Goal: Communication & Community: Ask a question

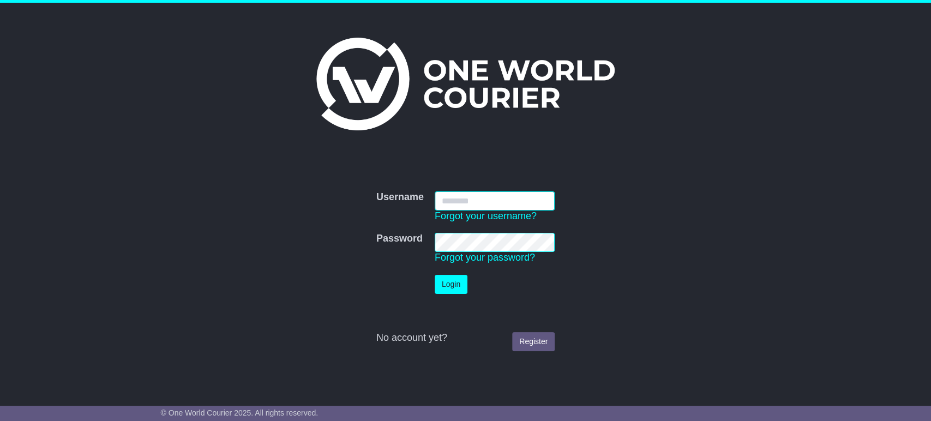
type input "**********"
click at [448, 283] on button "Login" at bounding box center [451, 284] width 33 height 19
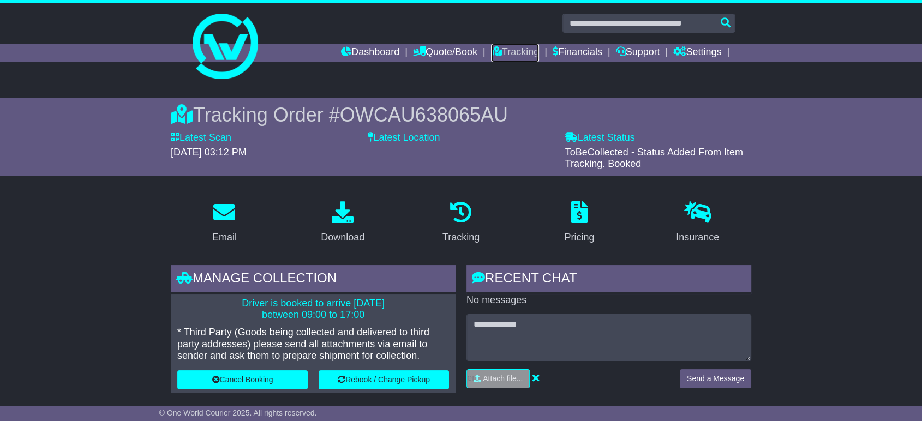
click at [495, 50] on link "Tracking" at bounding box center [515, 53] width 48 height 19
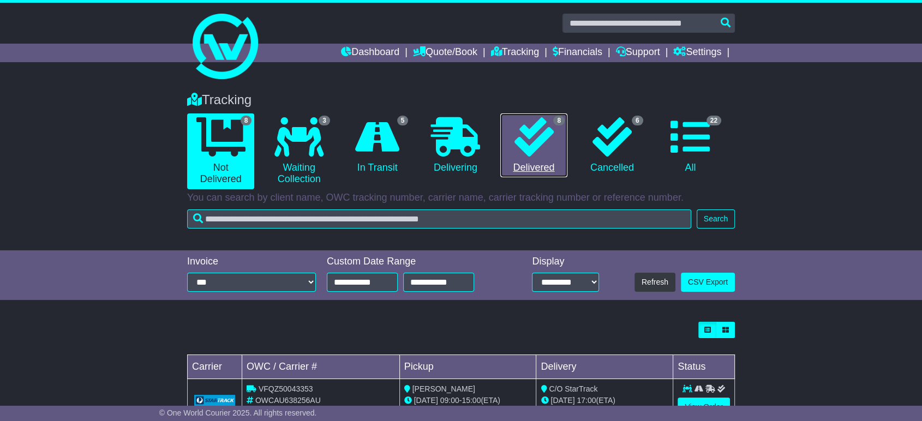
click at [532, 123] on icon at bounding box center [533, 136] width 39 height 39
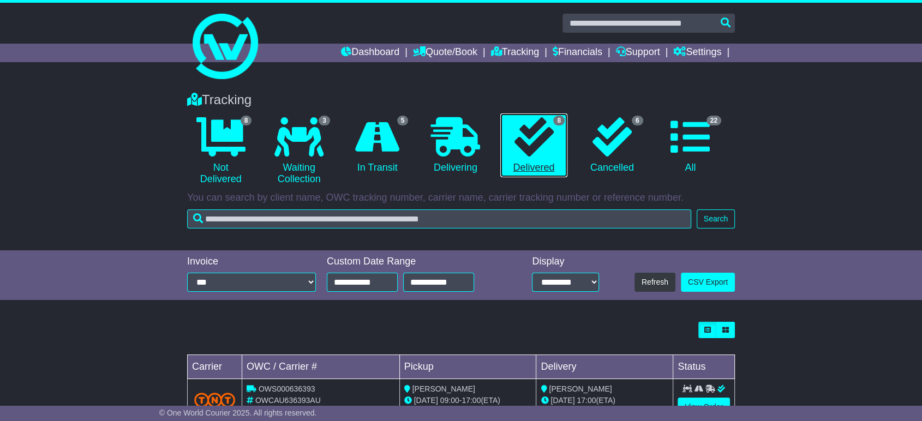
click at [524, 167] on link "8 Delivered" at bounding box center [533, 145] width 67 height 64
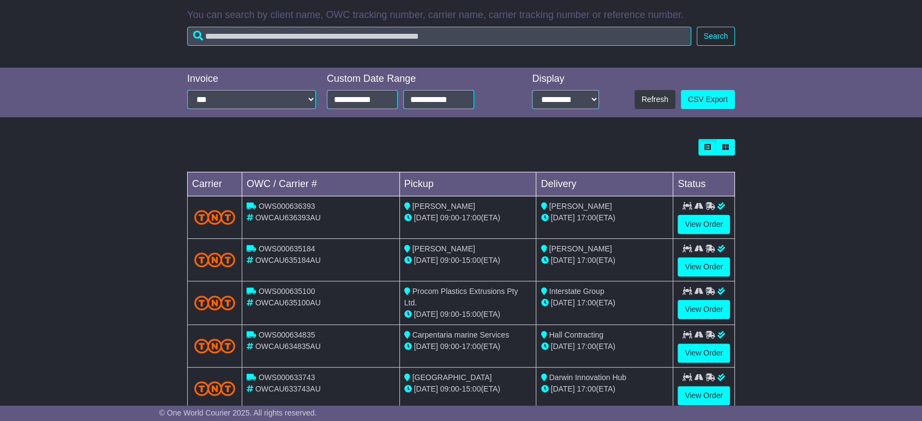
scroll to position [242, 0]
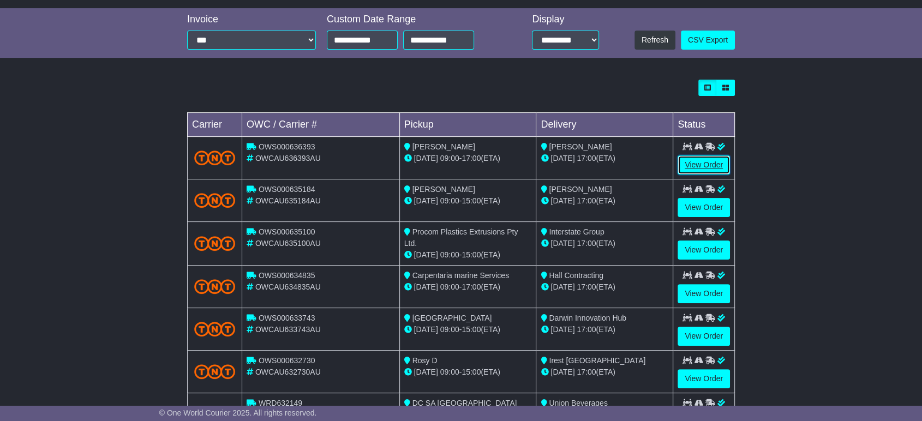
click at [697, 162] on link "View Order" at bounding box center [704, 164] width 52 height 19
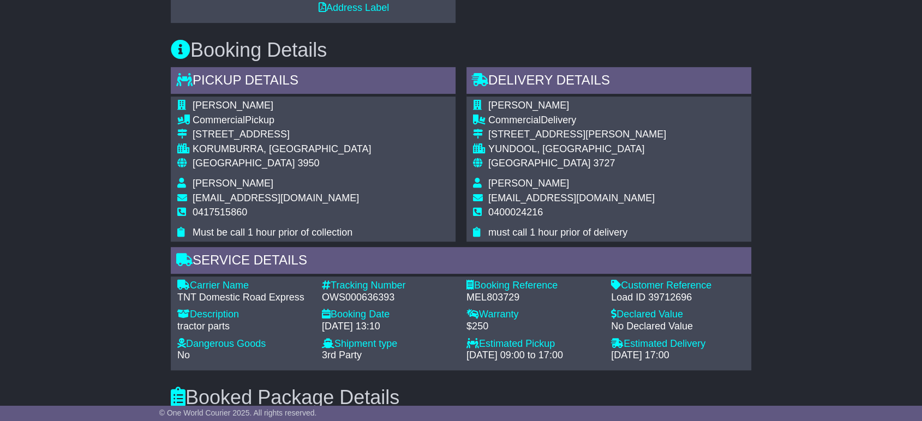
scroll to position [546, 0]
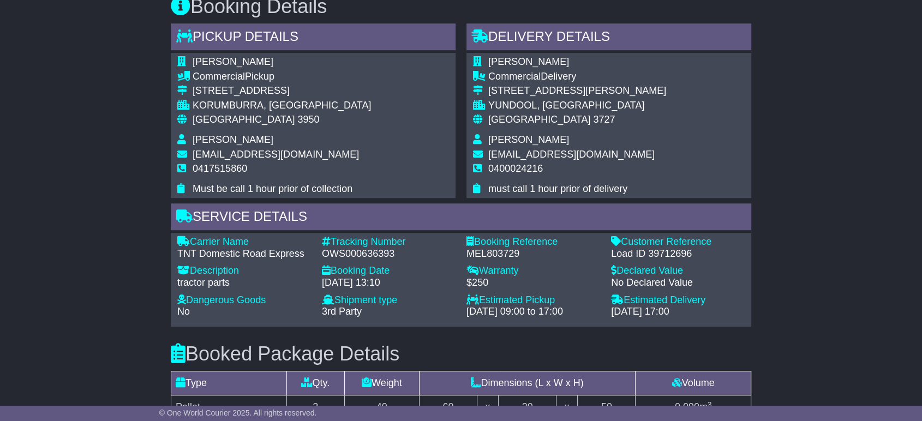
click at [664, 255] on div "Load ID 39712696" at bounding box center [678, 254] width 134 height 12
copy div "39712696"
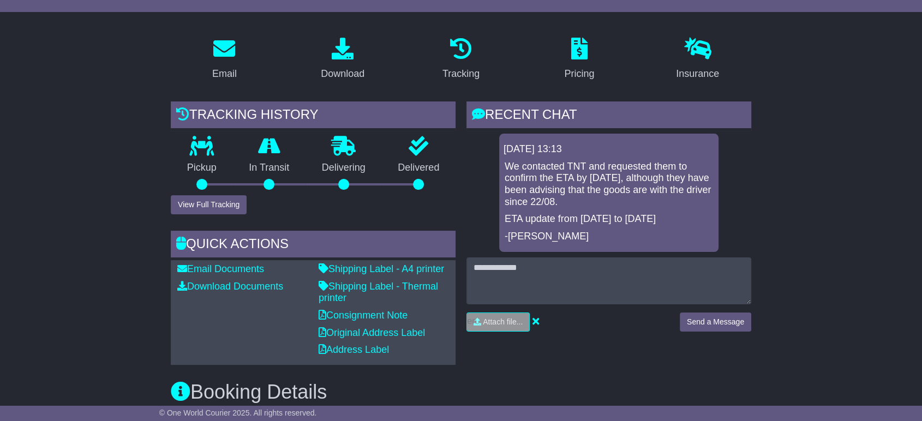
scroll to position [182, 0]
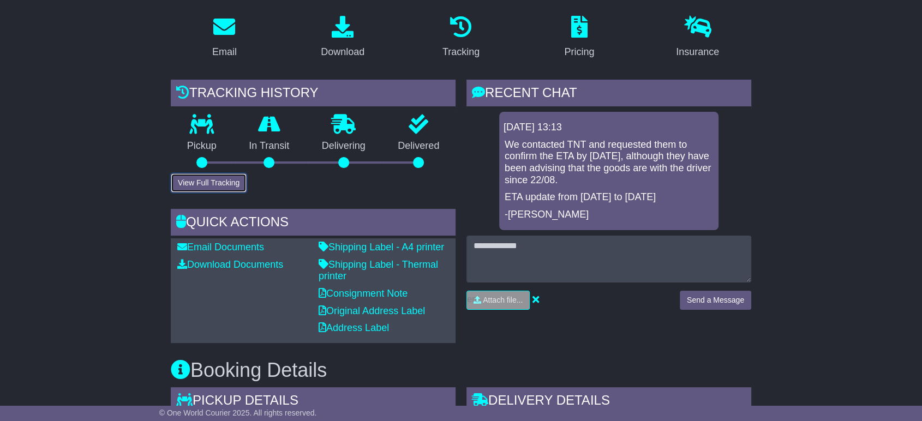
click at [220, 175] on button "View Full Tracking" at bounding box center [209, 182] width 76 height 19
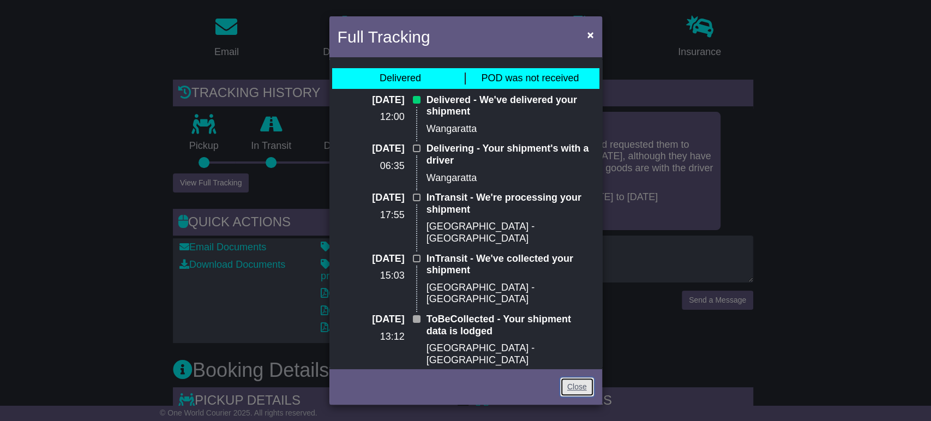
click at [579, 377] on link "Close" at bounding box center [577, 386] width 34 height 19
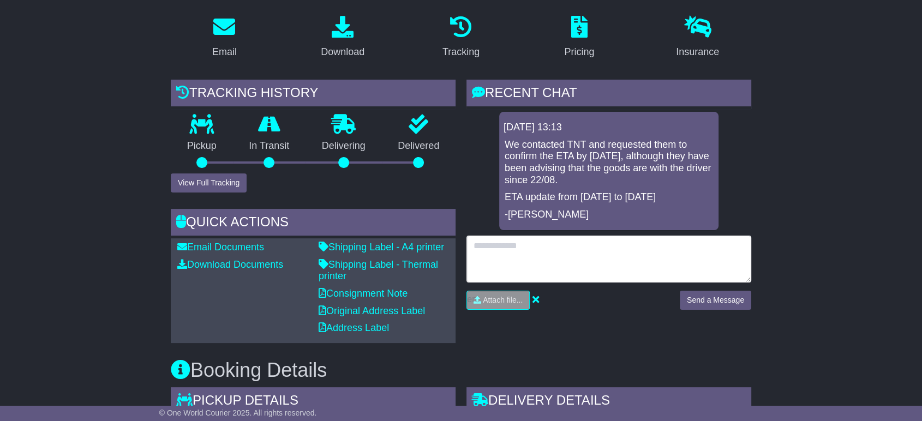
click at [574, 253] on textarea at bounding box center [608, 259] width 285 height 47
type textarea "**********"
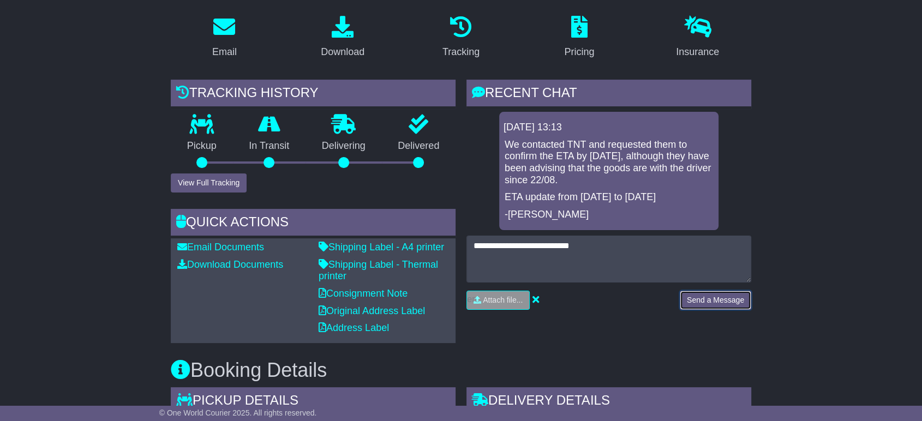
click at [711, 304] on button "Send a Message" at bounding box center [715, 300] width 71 height 19
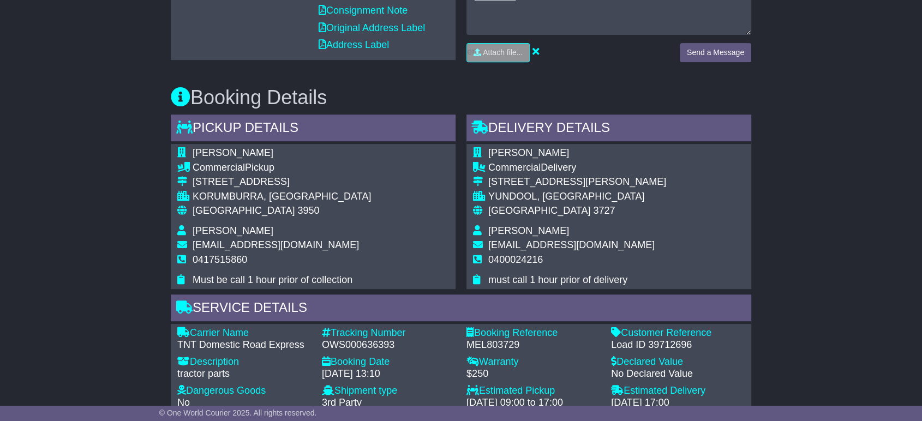
scroll to position [484, 0]
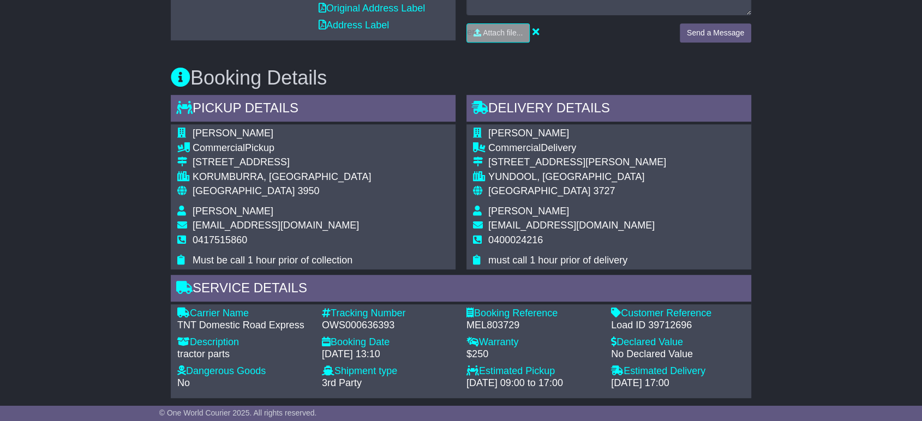
click at [667, 323] on div "Load ID 39712696" at bounding box center [678, 326] width 134 height 12
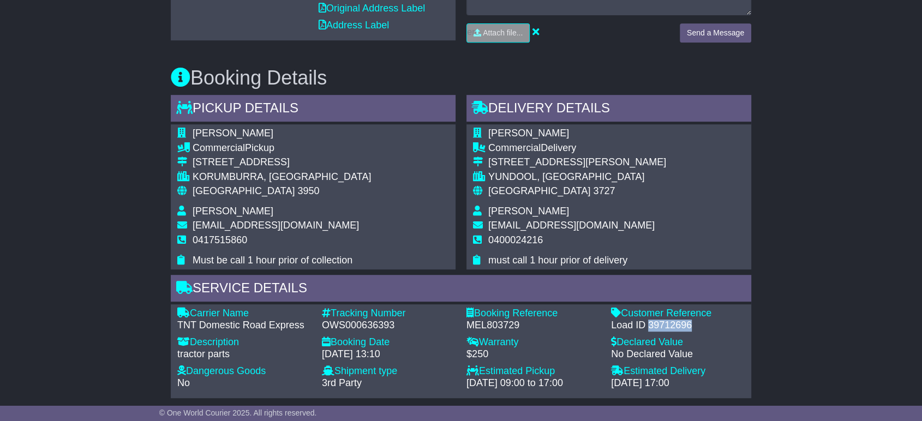
click at [667, 323] on div "Load ID 39712696" at bounding box center [678, 326] width 134 height 12
click at [667, 325] on div "Load ID 39712696" at bounding box center [678, 326] width 134 height 12
click at [667, 324] on div "Load ID 39712696" at bounding box center [678, 326] width 134 height 12
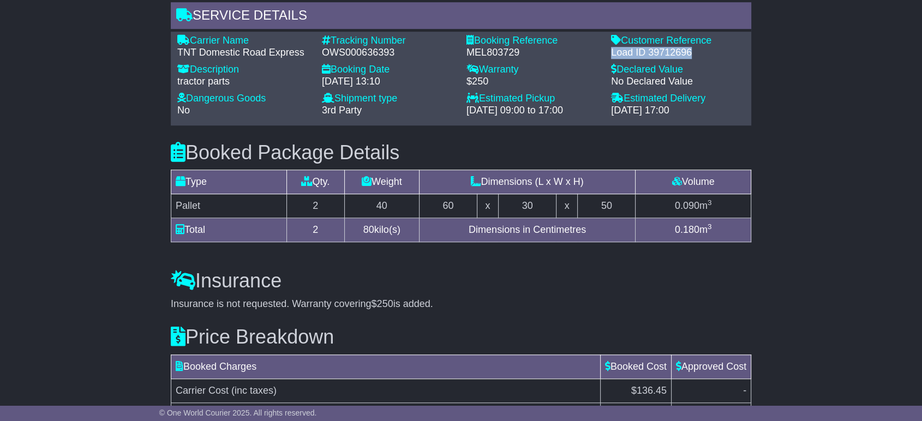
scroll to position [847, 0]
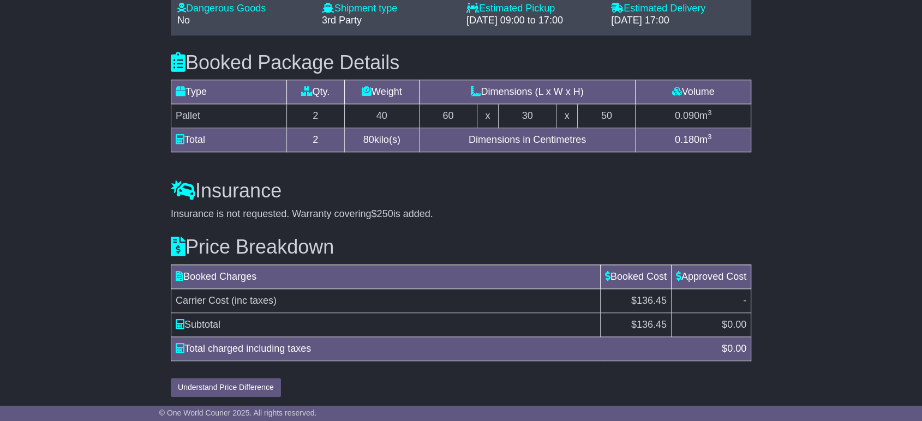
click at [273, 296] on span "(inc taxes)" at bounding box center [253, 300] width 45 height 11
click at [238, 302] on span "(inc taxes)" at bounding box center [253, 300] width 45 height 11
click at [205, 328] on td "Subtotal" at bounding box center [385, 325] width 429 height 24
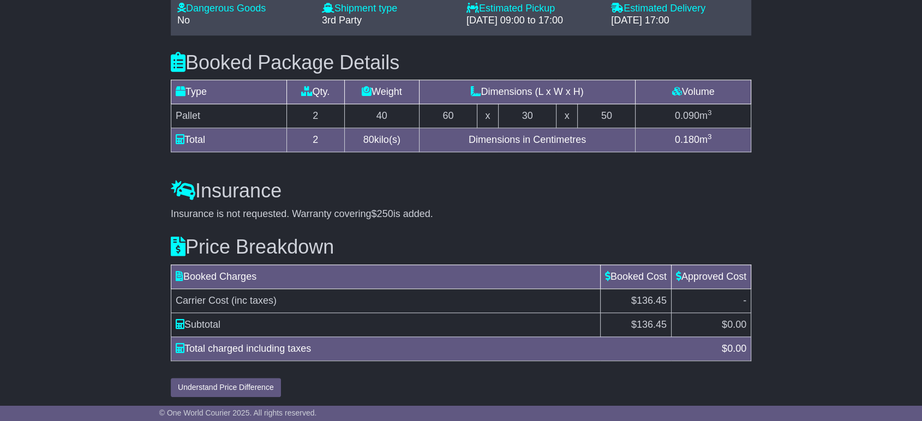
click at [205, 326] on td "Subtotal" at bounding box center [385, 325] width 429 height 24
click at [245, 323] on td "Subtotal" at bounding box center [385, 325] width 429 height 24
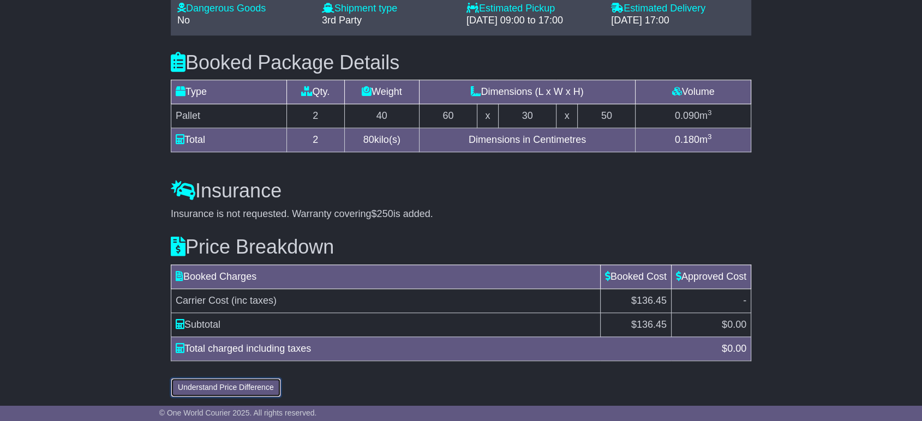
click at [232, 386] on button "Understand Price Difference" at bounding box center [226, 387] width 110 height 19
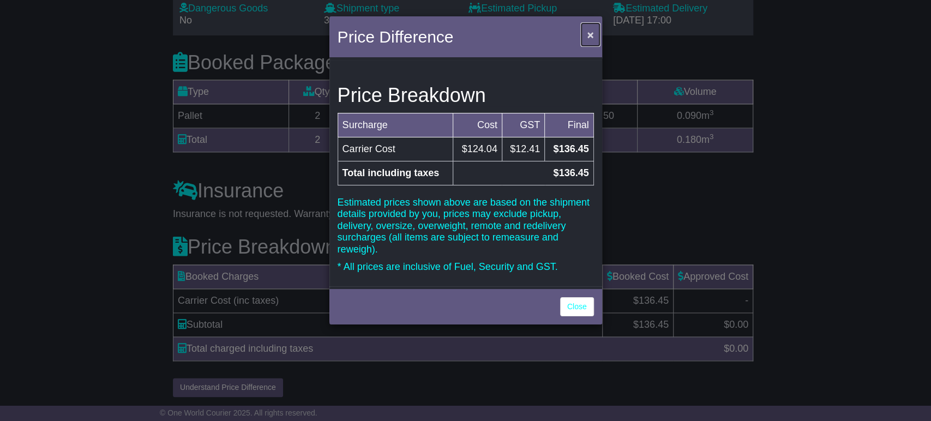
click at [589, 34] on span "×" at bounding box center [590, 34] width 7 height 13
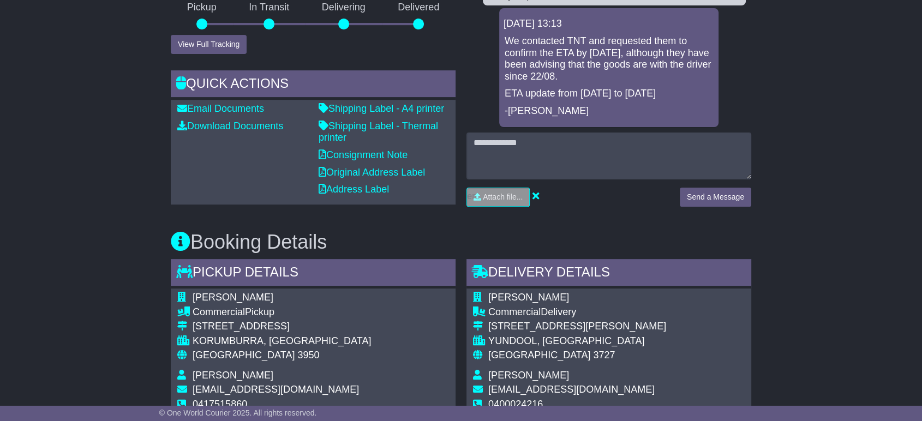
scroll to position [302, 0]
